Goal: Task Accomplishment & Management: Complete application form

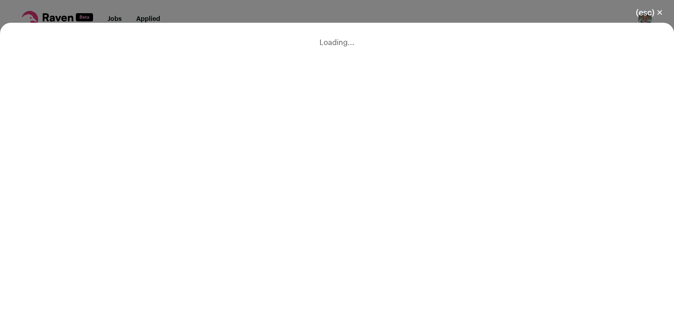
scroll to position [41, 0]
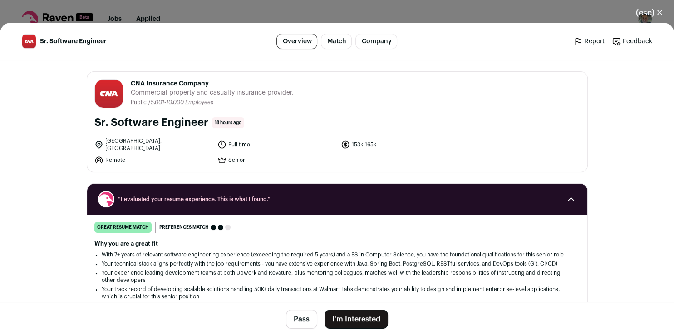
click at [376, 315] on button "I'm Interested" at bounding box center [357, 318] width 64 height 19
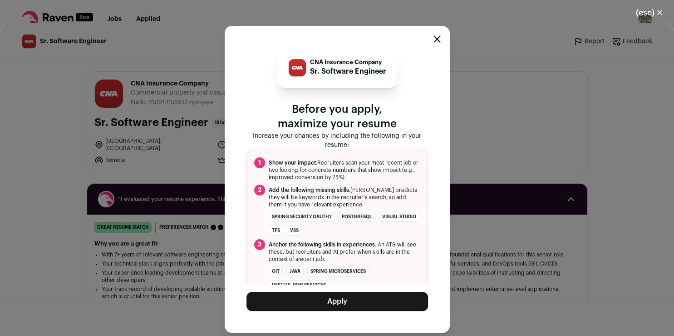
click at [343, 302] on button "Apply" at bounding box center [338, 300] width 182 height 19
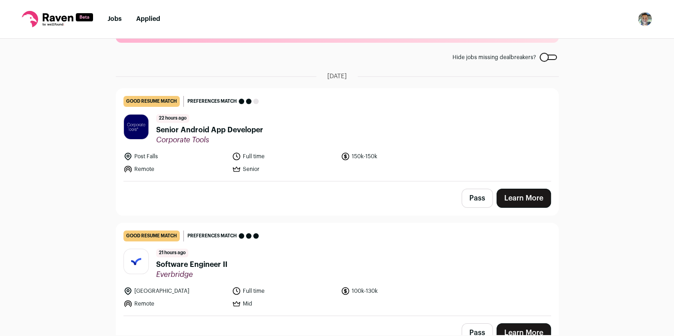
scroll to position [0, 0]
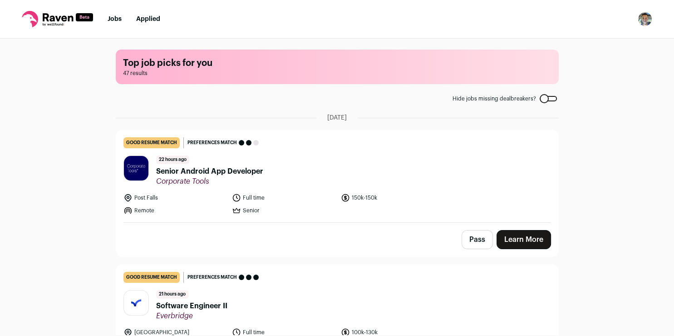
click at [515, 235] on link "Learn More" at bounding box center [524, 239] width 54 height 19
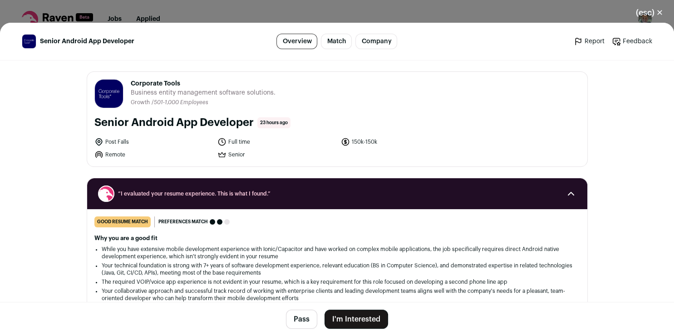
click at [363, 315] on button "I'm Interested" at bounding box center [357, 318] width 64 height 19
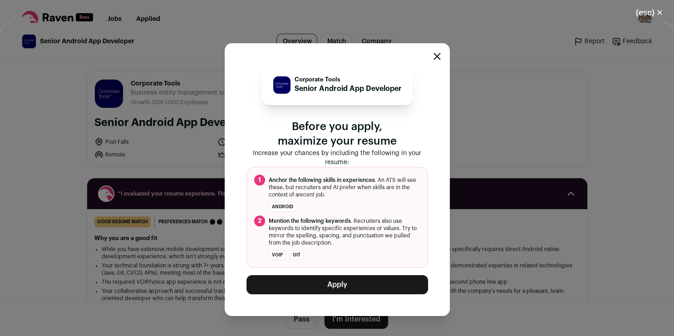
click at [335, 281] on button "Apply" at bounding box center [338, 284] width 182 height 19
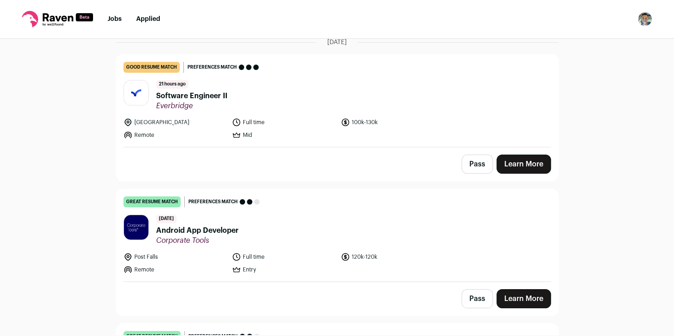
scroll to position [79, 0]
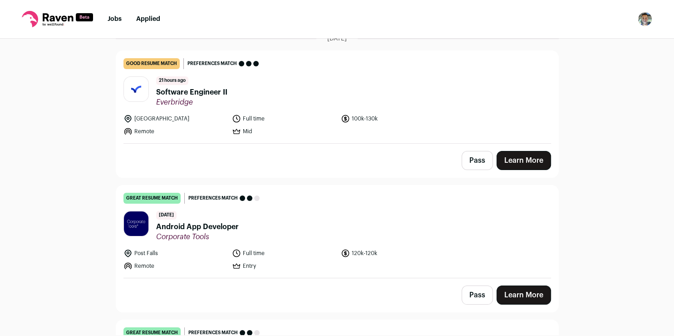
click at [518, 291] on link "Learn More" at bounding box center [524, 294] width 54 height 19
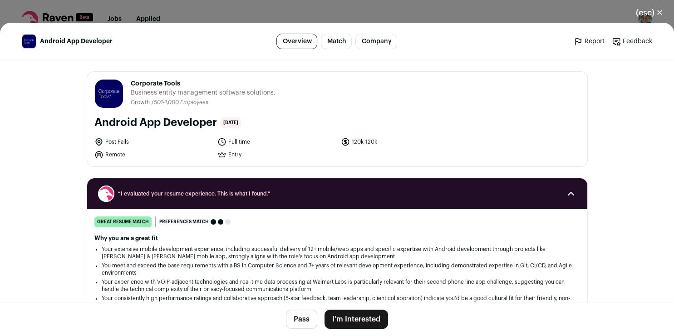
click at [348, 323] on button "I'm Interested" at bounding box center [357, 318] width 64 height 19
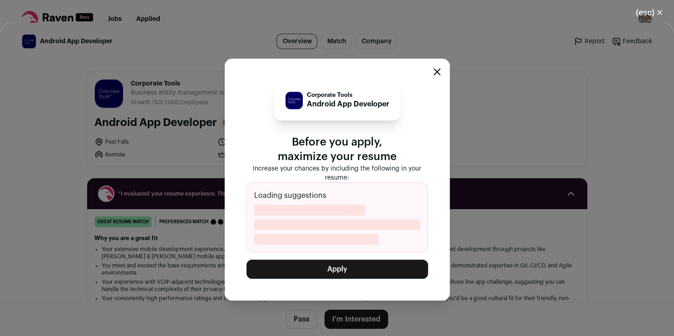
click at [340, 264] on button "Apply" at bounding box center [338, 268] width 182 height 19
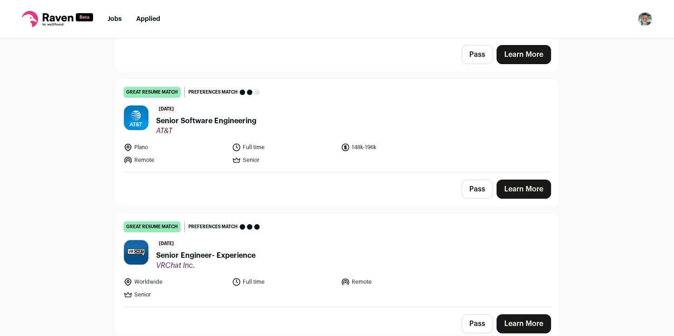
scroll to position [211, 0]
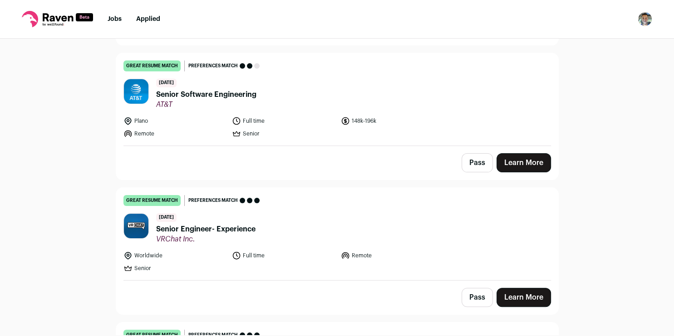
click at [503, 294] on link "Learn More" at bounding box center [524, 296] width 54 height 19
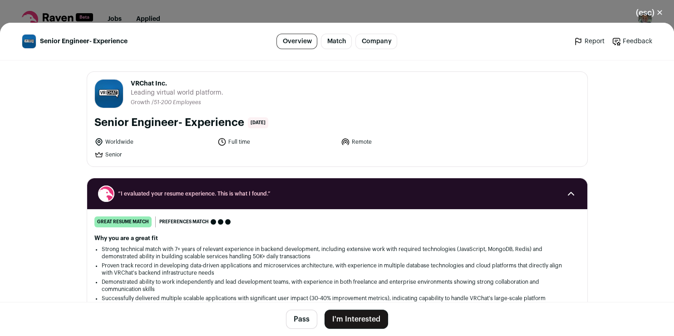
click at [339, 316] on button "I'm Interested" at bounding box center [357, 318] width 64 height 19
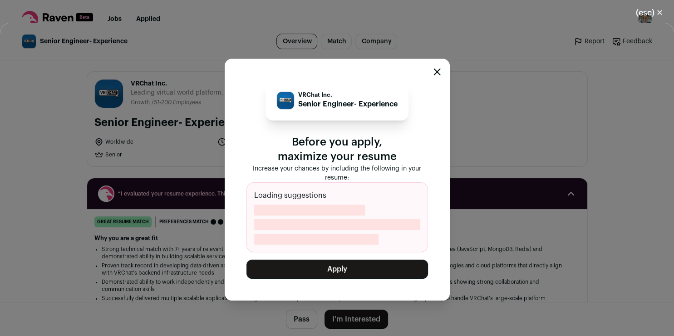
click at [342, 268] on button "Apply" at bounding box center [338, 268] width 182 height 19
